Goal: Task Accomplishment & Management: Use online tool/utility

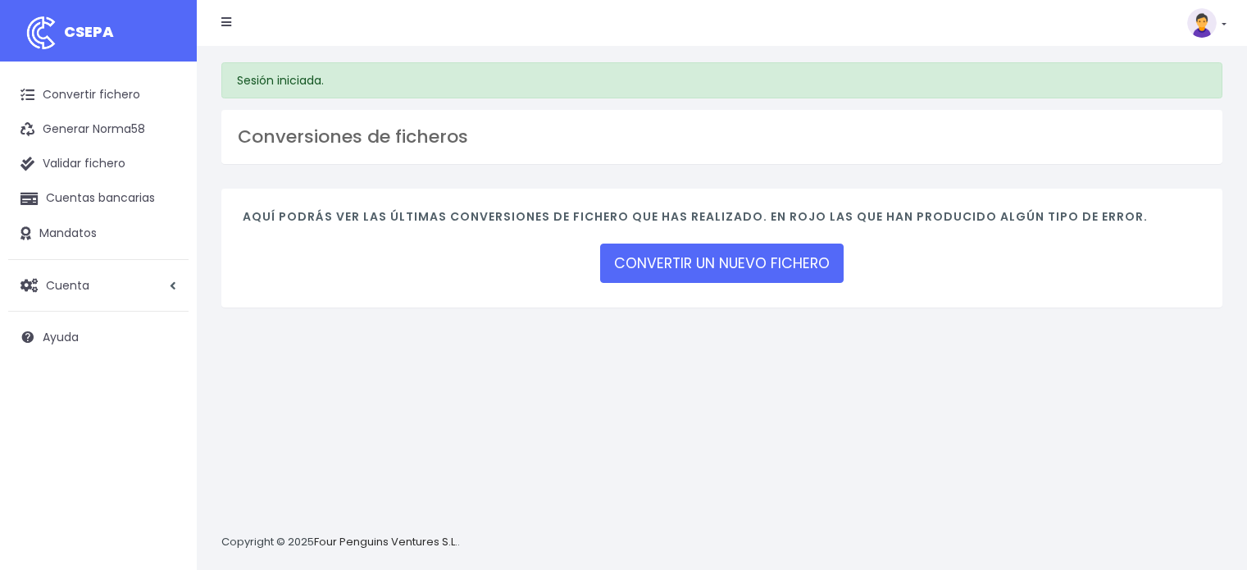
click at [689, 278] on link "CONVERTIR UN NUEVO FICHERO" at bounding box center [721, 262] width 243 height 39
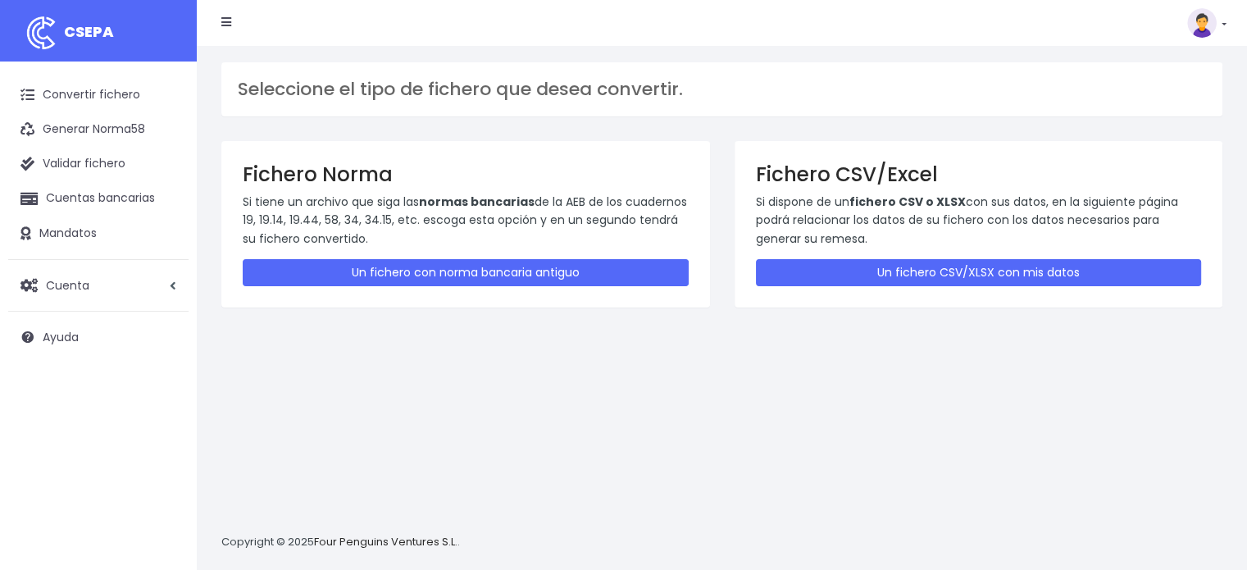
click at [942, 281] on link "Un fichero CSV/XLSX con mis datos" at bounding box center [979, 272] width 446 height 27
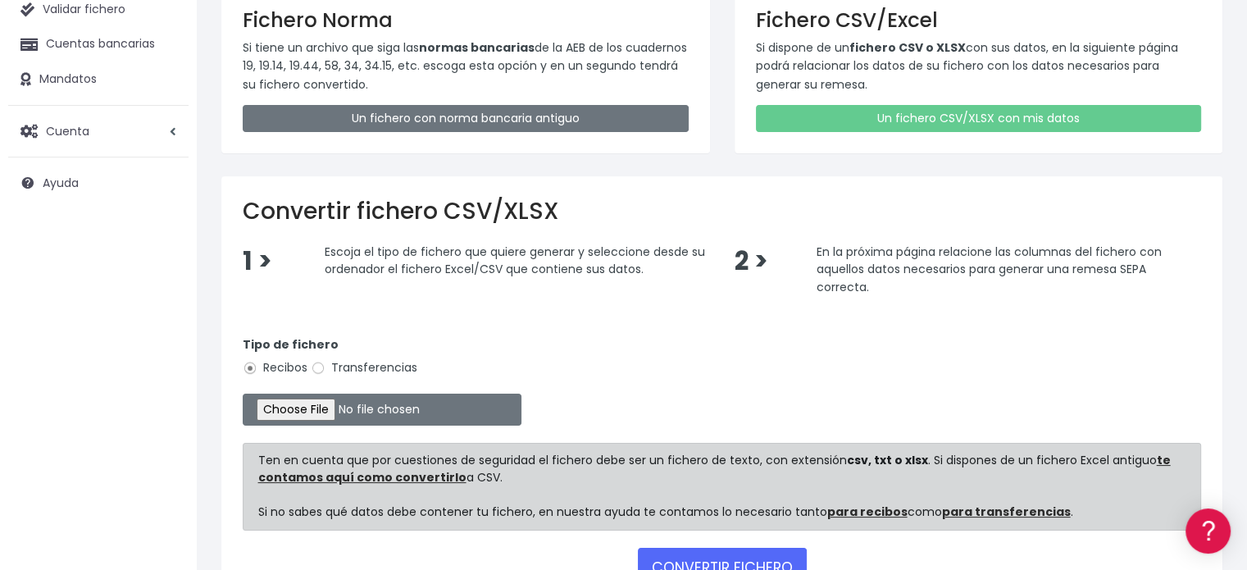
scroll to position [164, 0]
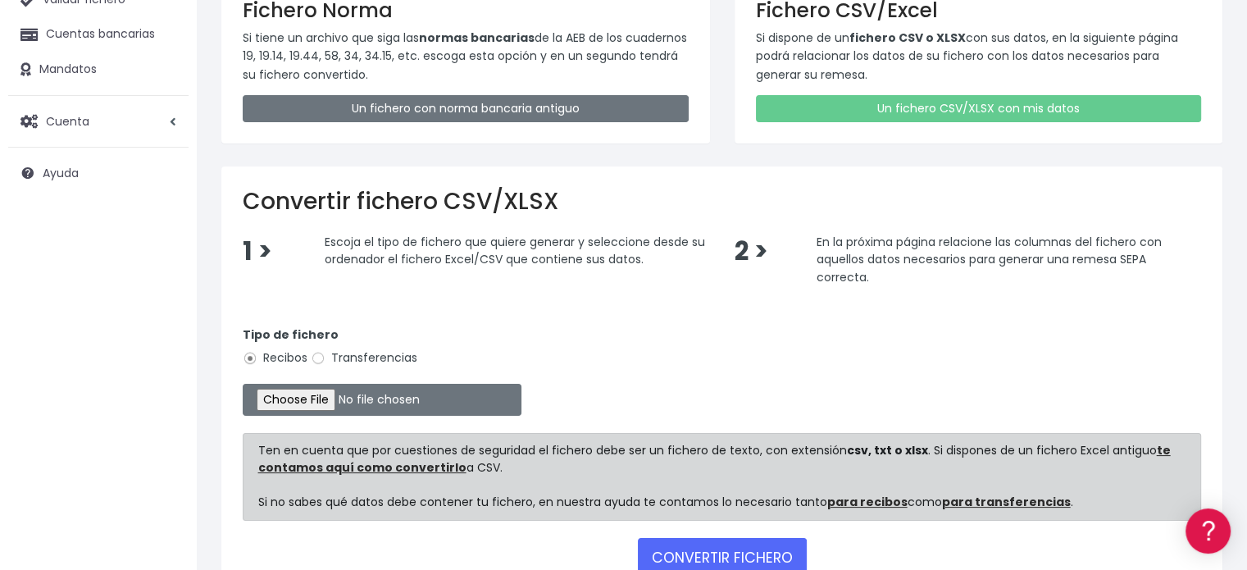
click at [372, 347] on div "Tipo de fichero Recibos Transferencias" at bounding box center [722, 349] width 958 height 46
click at [362, 360] on label "Transferencias" at bounding box center [364, 357] width 107 height 17
click at [325, 360] on input "Transferencias" at bounding box center [318, 358] width 15 height 15
radio input "true"
click at [332, 398] on input "file" at bounding box center [382, 400] width 279 height 32
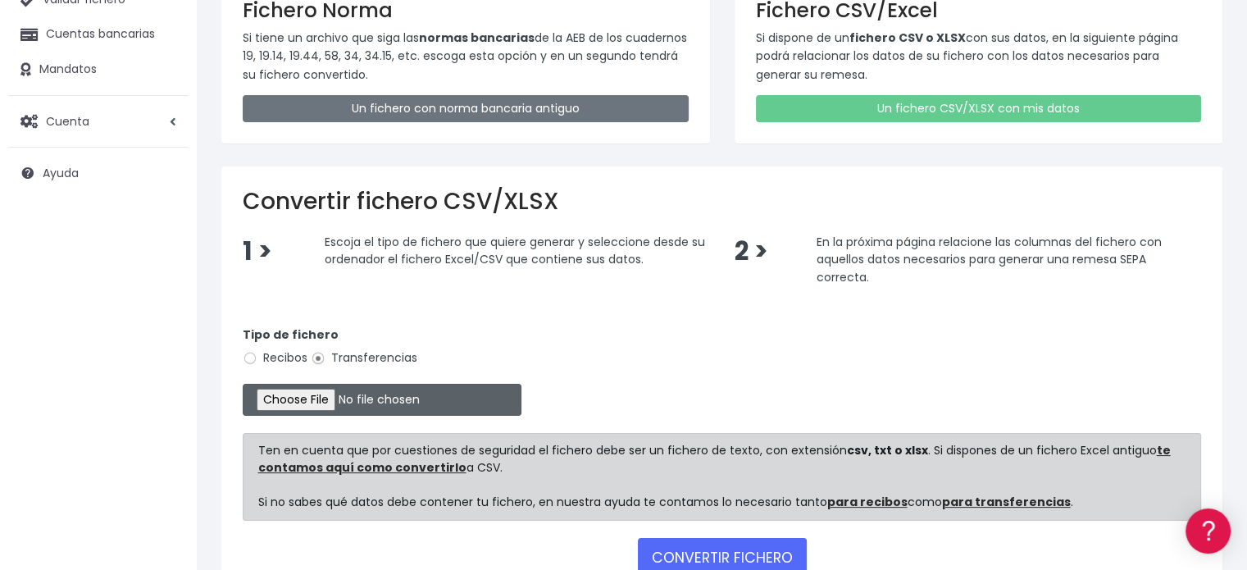
type input "C:\fakepath\08 - Remesa de pagos AGOSTO 2025 Ambos.xlsx"
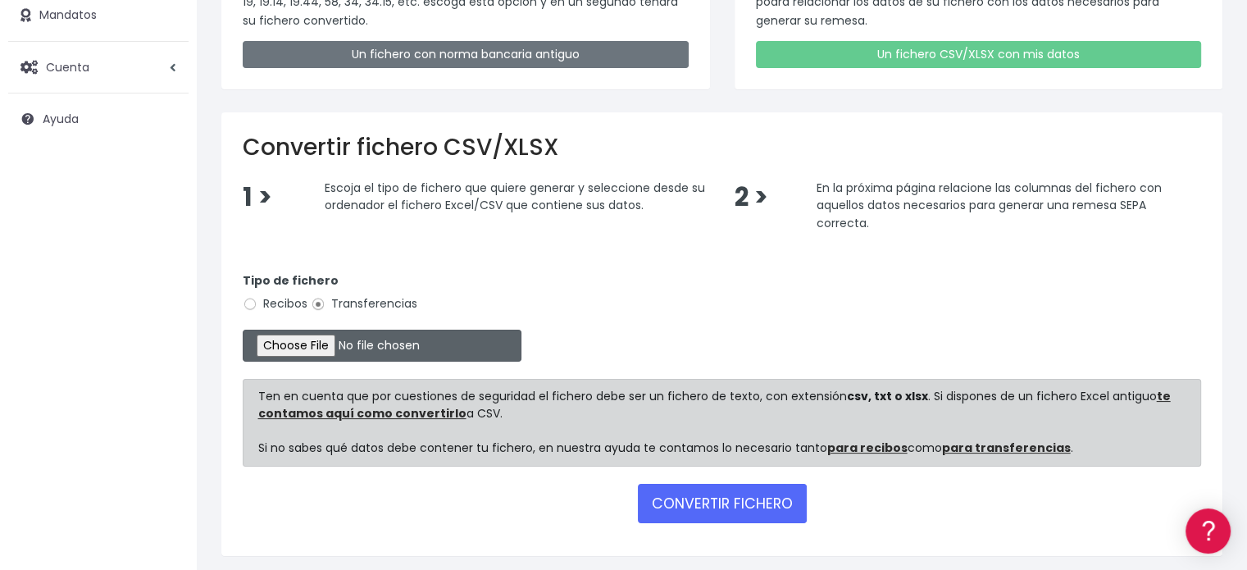
scroll to position [246, 0]
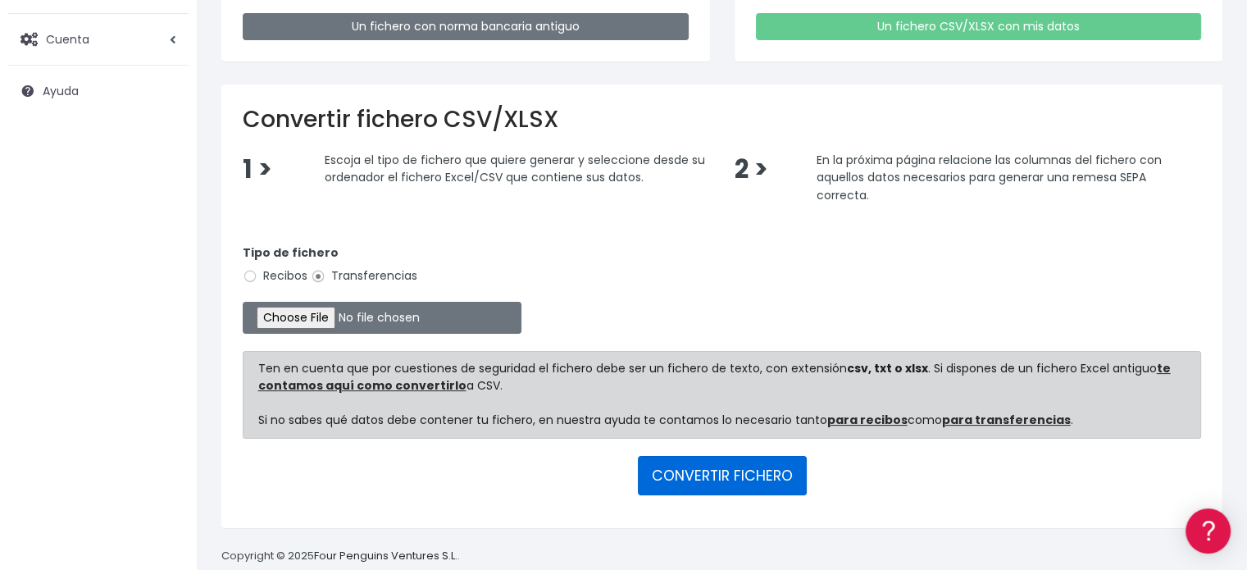
click at [720, 483] on button "CONVERTIR FICHERO" at bounding box center [722, 475] width 169 height 39
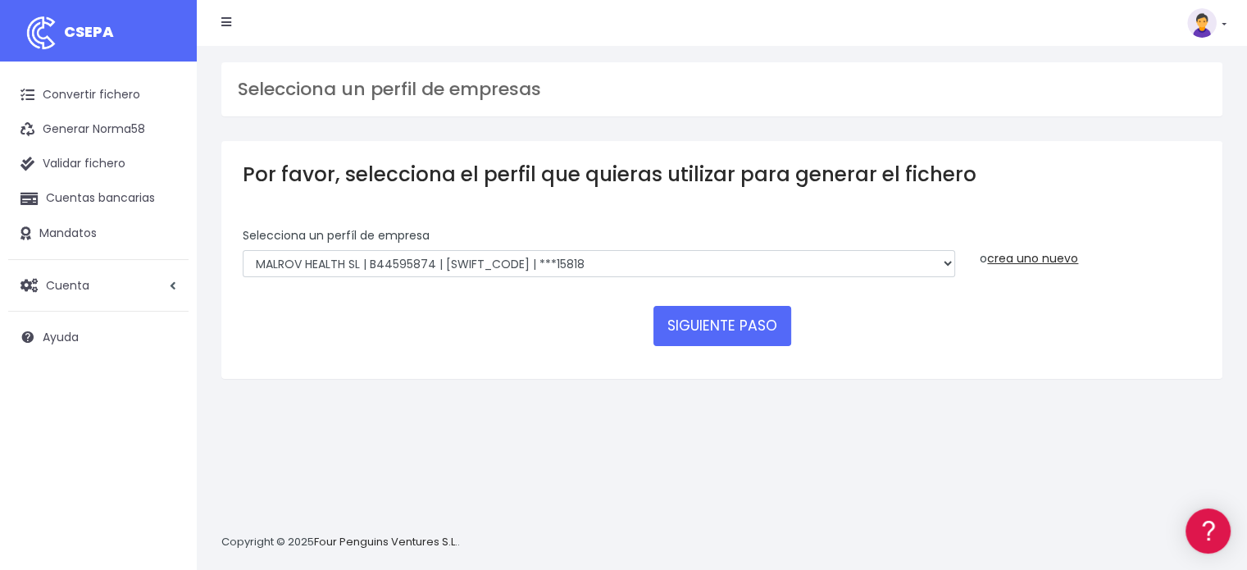
select select "974"
click at [243, 250] on select "AMBOS MARKETING SERVICES SL | B66410382 | [SWIFT_CODE] | ***21428 COMGRAFIC SA …" at bounding box center [599, 264] width 712 height 28
click at [712, 328] on button "SIGUIENTE PASO" at bounding box center [722, 325] width 138 height 39
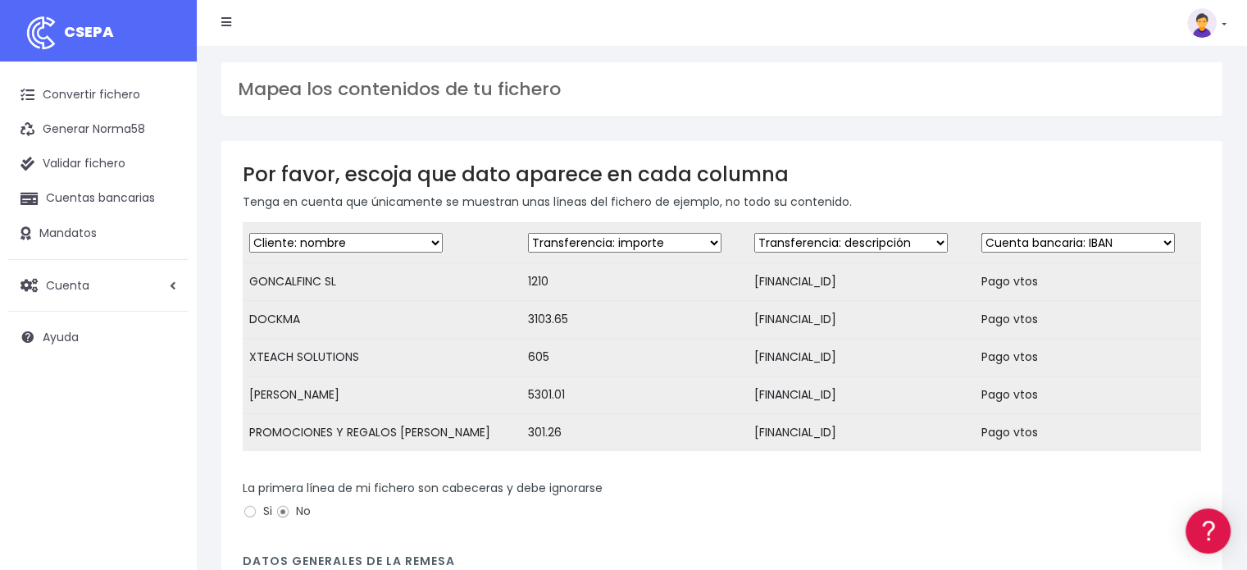
click at [790, 247] on select "Desechar campo Cliente: nombre Cliente: DNI Cliente: Email Cliente: referencia …" at bounding box center [850, 243] width 193 height 20
select select "iban"
click at [754, 233] on select "Desechar campo Cliente: nombre Cliente: DNI Cliente: Email Cliente: referencia …" at bounding box center [850, 243] width 193 height 20
click at [1073, 231] on td "Desechar campo Cliente: nombre Cliente: DNI Cliente: Email Cliente: referencia …" at bounding box center [1088, 243] width 226 height 40
click at [1073, 242] on select "Desechar campo Cliente: nombre Cliente: DNI Cliente: Email Cliente: referencia …" at bounding box center [1077, 243] width 193 height 20
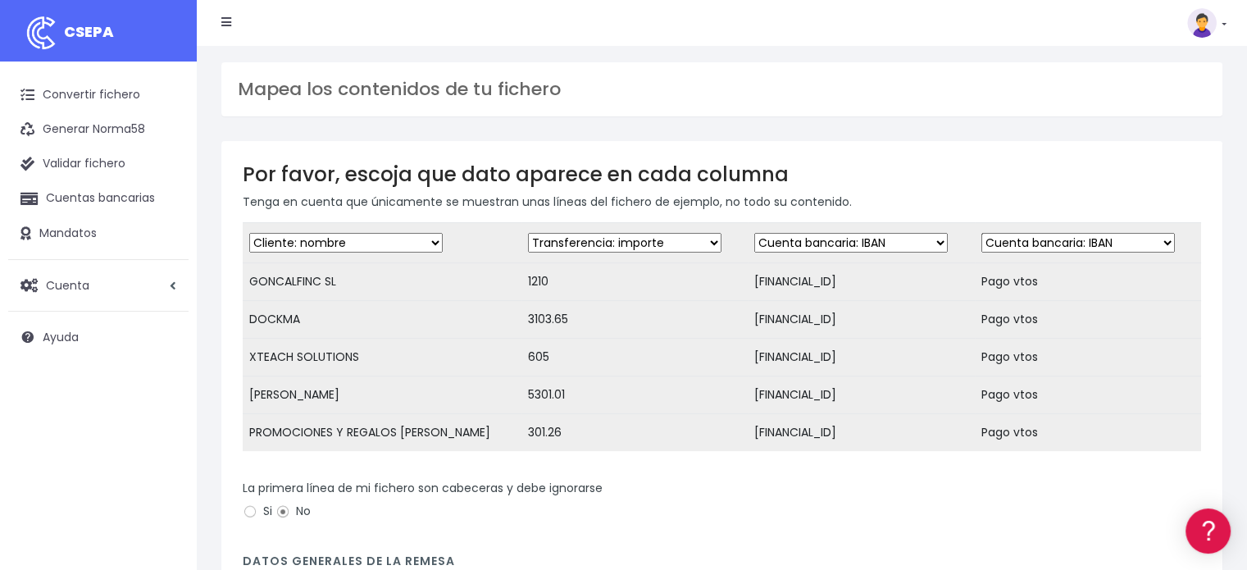
select select "description"
click at [981, 233] on select "Desechar campo Cliente: nombre Cliente: DNI Cliente: Email Cliente: referencia …" at bounding box center [1077, 243] width 193 height 20
drag, startPoint x: 893, startPoint y: 511, endPoint x: 858, endPoint y: 513, distance: 34.5
click at [892, 511] on div "La primera línea de mi fichero son cabeceras y debe ignorarse Si No" at bounding box center [722, 502] width 958 height 46
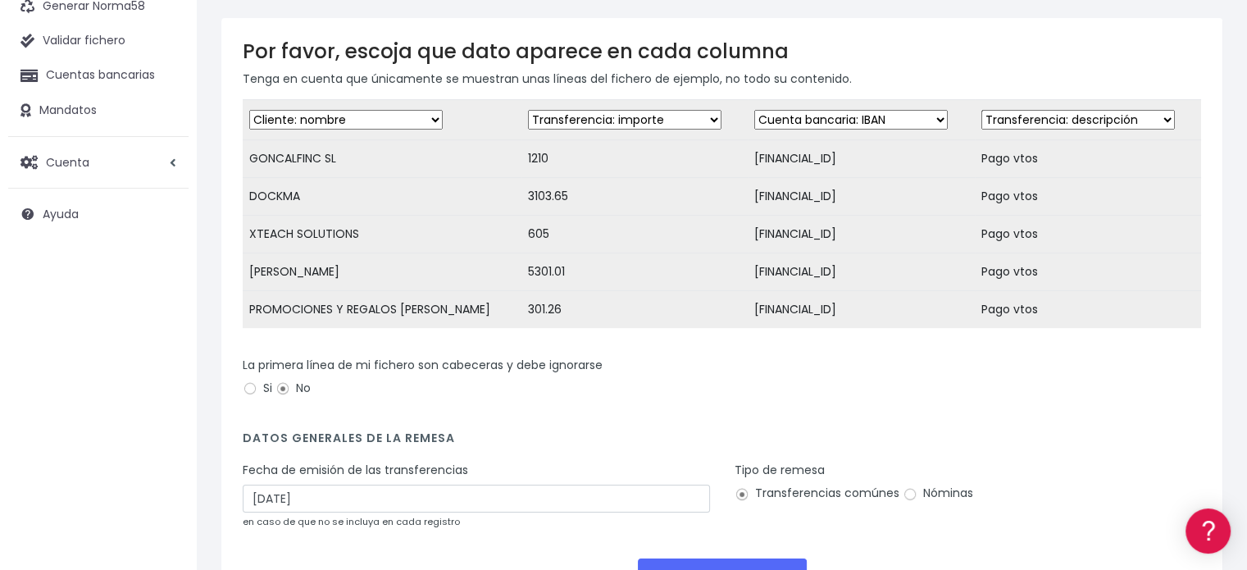
scroll to position [164, 0]
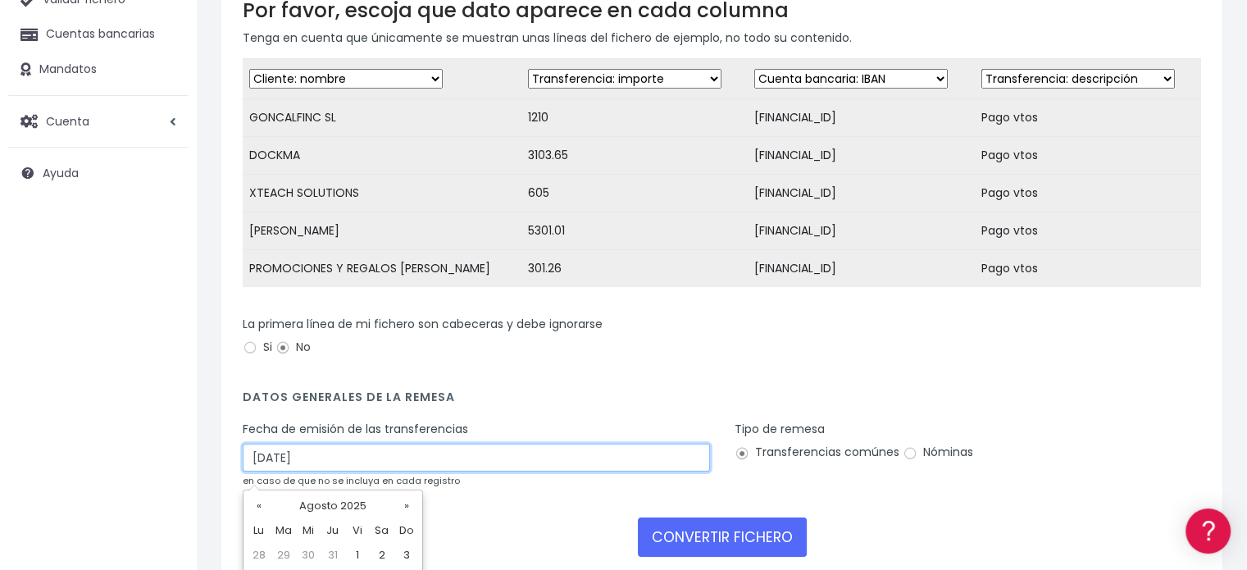
click at [302, 461] on input "24/08/2025" at bounding box center [476, 457] width 467 height 28
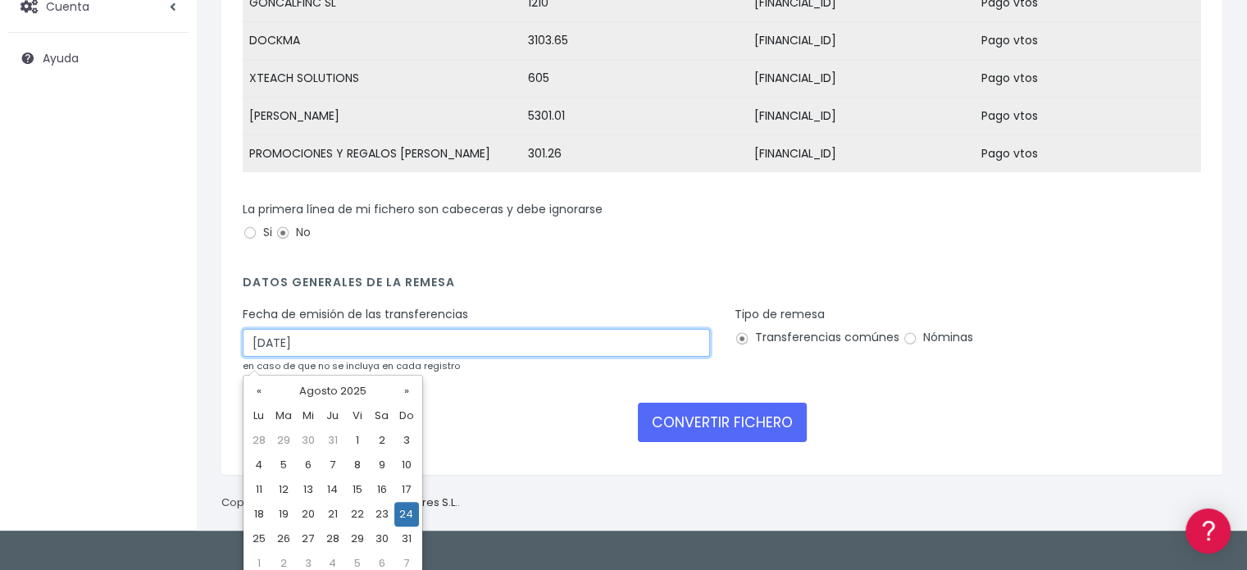
scroll to position [289, 0]
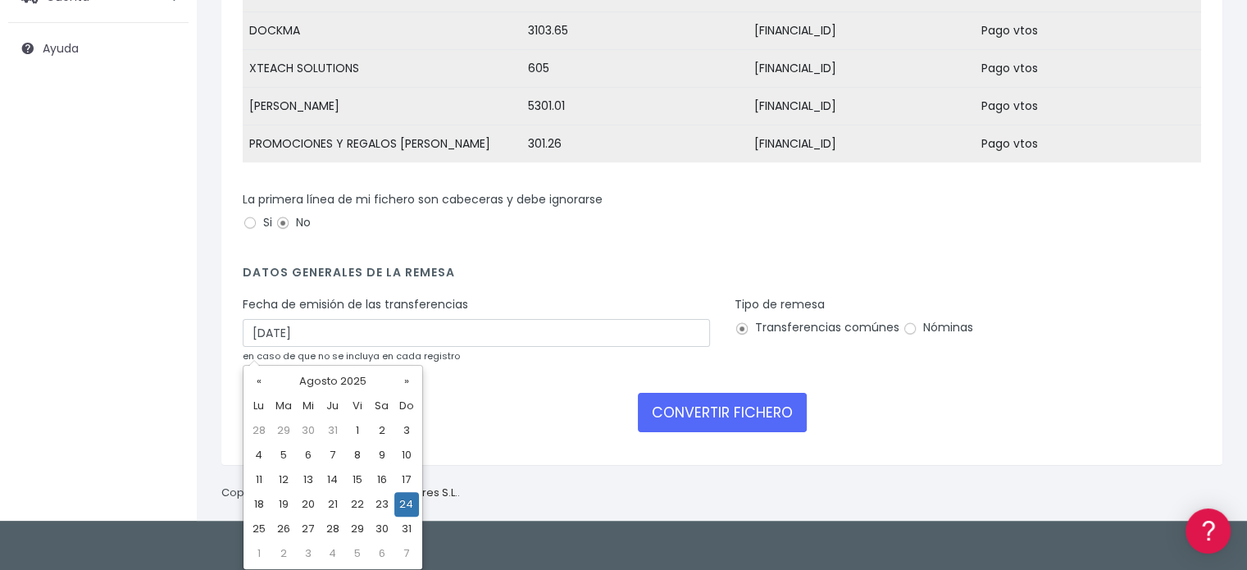
drag, startPoint x: 331, startPoint y: 530, endPoint x: 363, endPoint y: 524, distance: 32.6
click at [334, 530] on td "28" at bounding box center [332, 528] width 25 height 25
type input "28/08/2025"
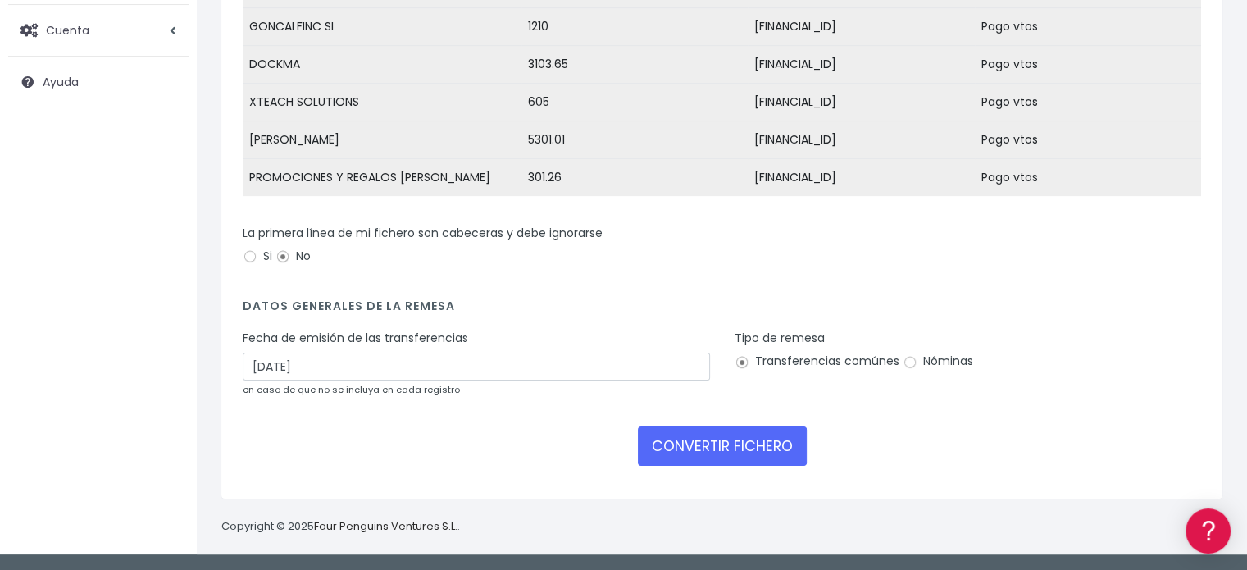
click at [682, 289] on form "Desechar campo Cliente: nombre Cliente: DNI Cliente: Email Cliente: referencia …" at bounding box center [722, 222] width 958 height 510
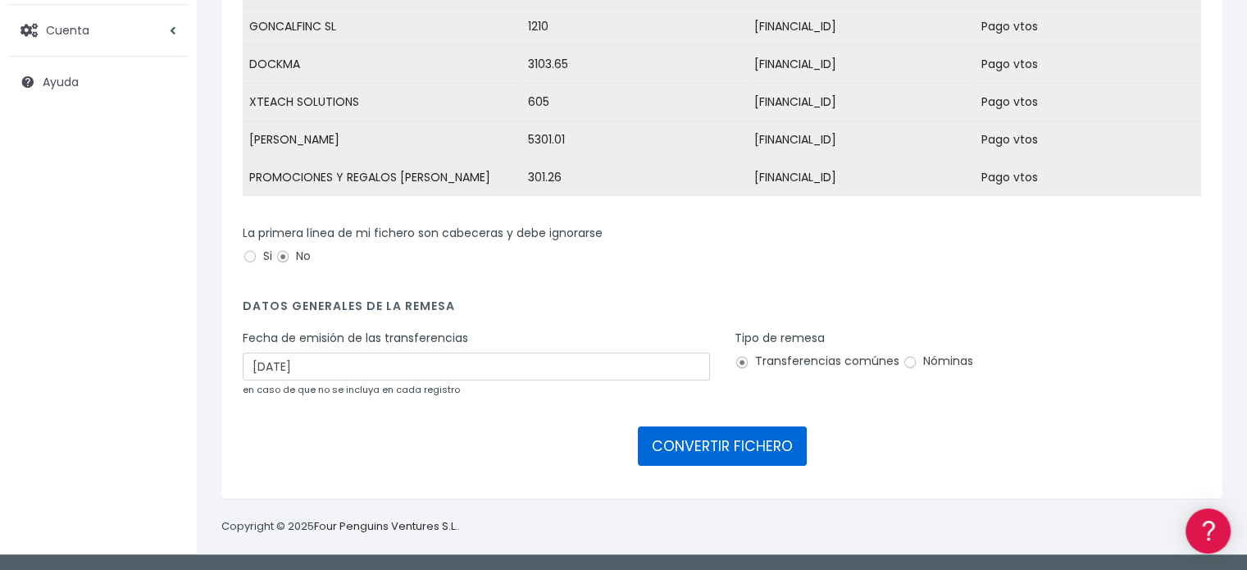
click at [739, 445] on button "CONVERTIR FICHERO" at bounding box center [722, 445] width 169 height 39
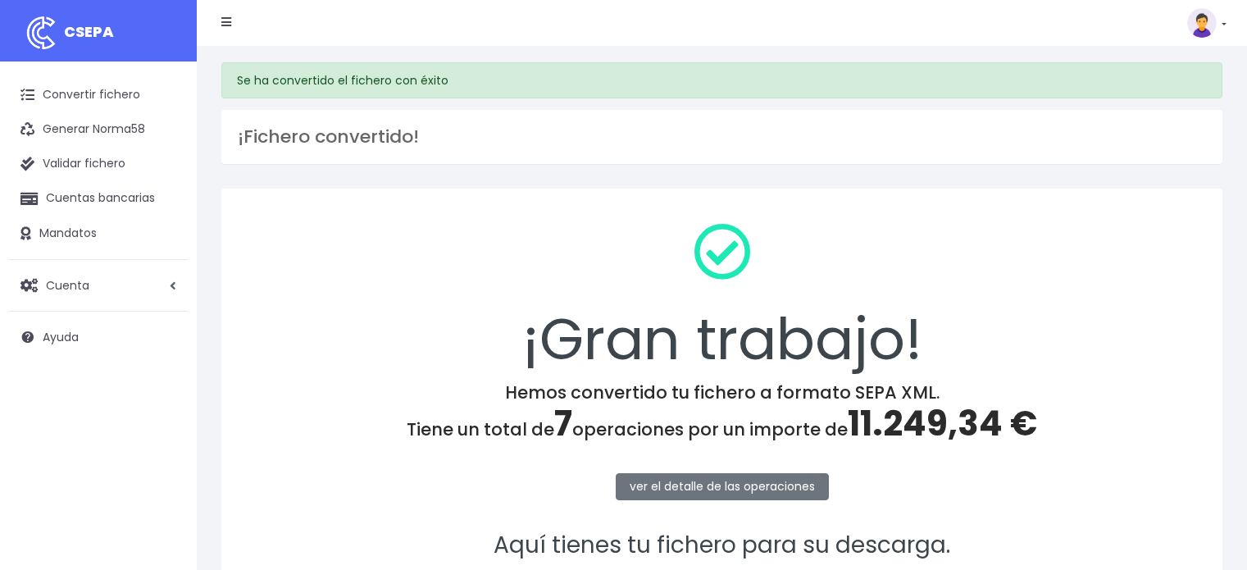
scroll to position [212, 0]
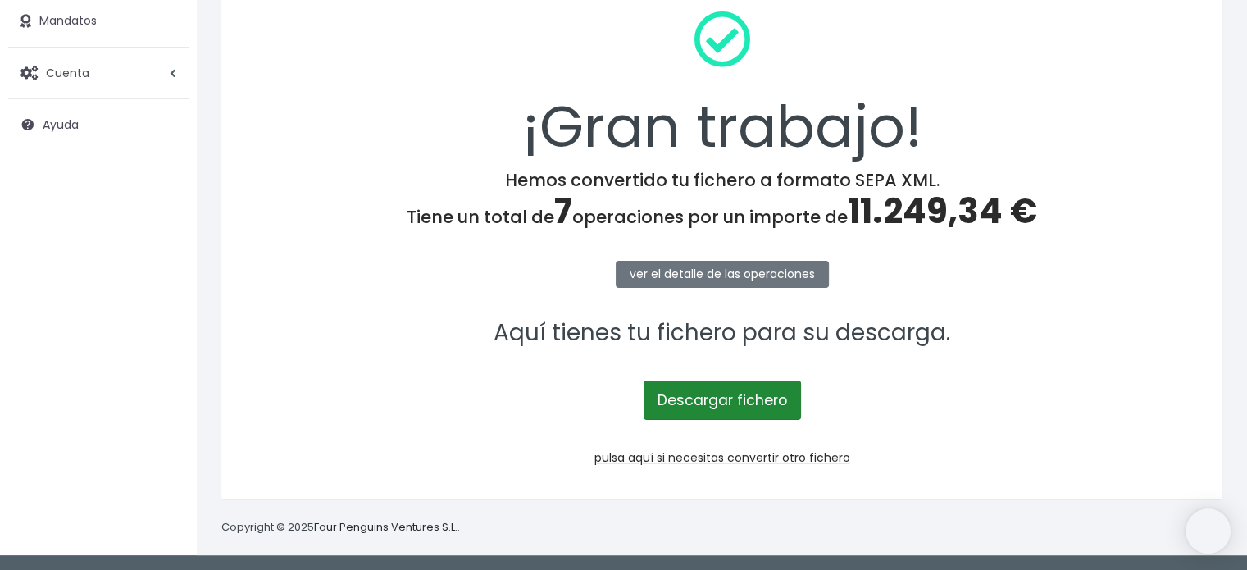
click at [726, 416] on link "Descargar fichero" at bounding box center [721, 399] width 157 height 39
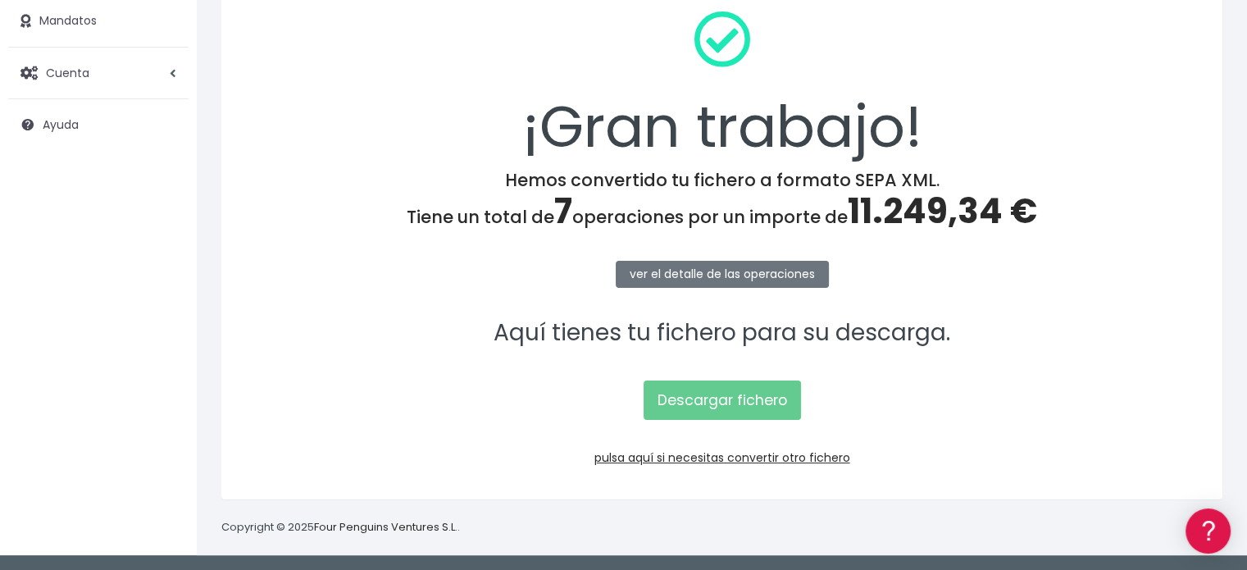
click at [390, 320] on p "Aquí tienes tu fichero para su descarga." at bounding box center [722, 333] width 958 height 37
